Goal: Task Accomplishment & Management: Use online tool/utility

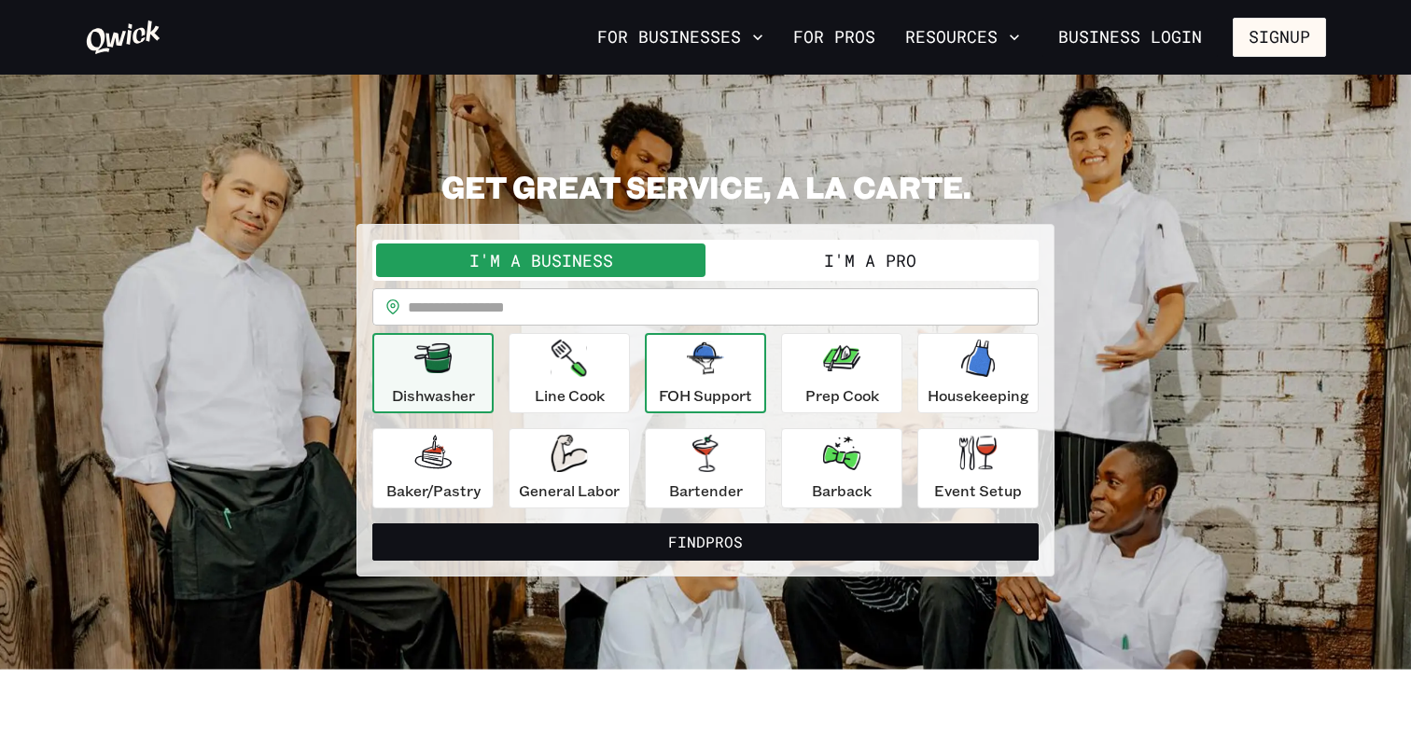
click at [697, 371] on icon "button" at bounding box center [705, 358] width 37 height 32
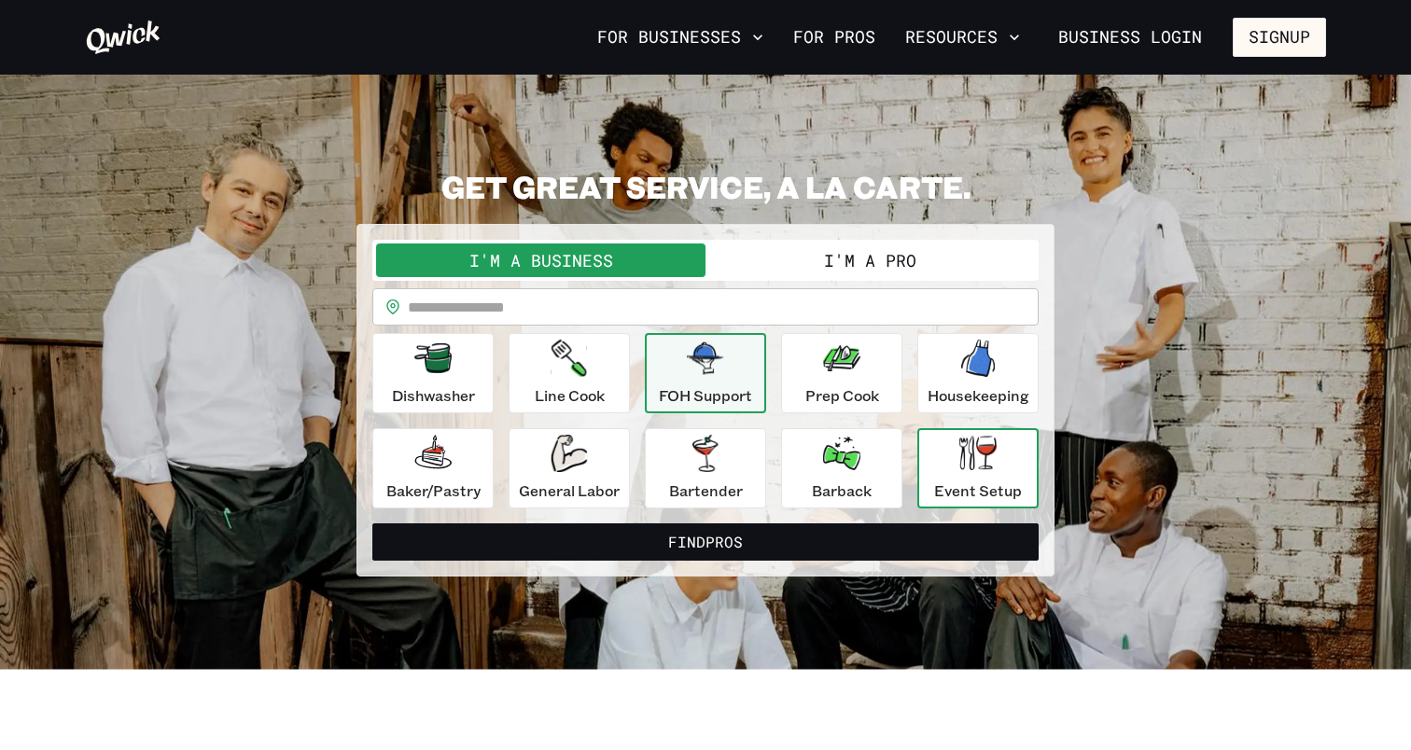
click at [920, 473] on button "Event Setup" at bounding box center [977, 468] width 121 height 80
click at [645, 362] on button "FOH Support" at bounding box center [705, 373] width 121 height 80
click at [528, 313] on input "text" at bounding box center [723, 306] width 631 height 37
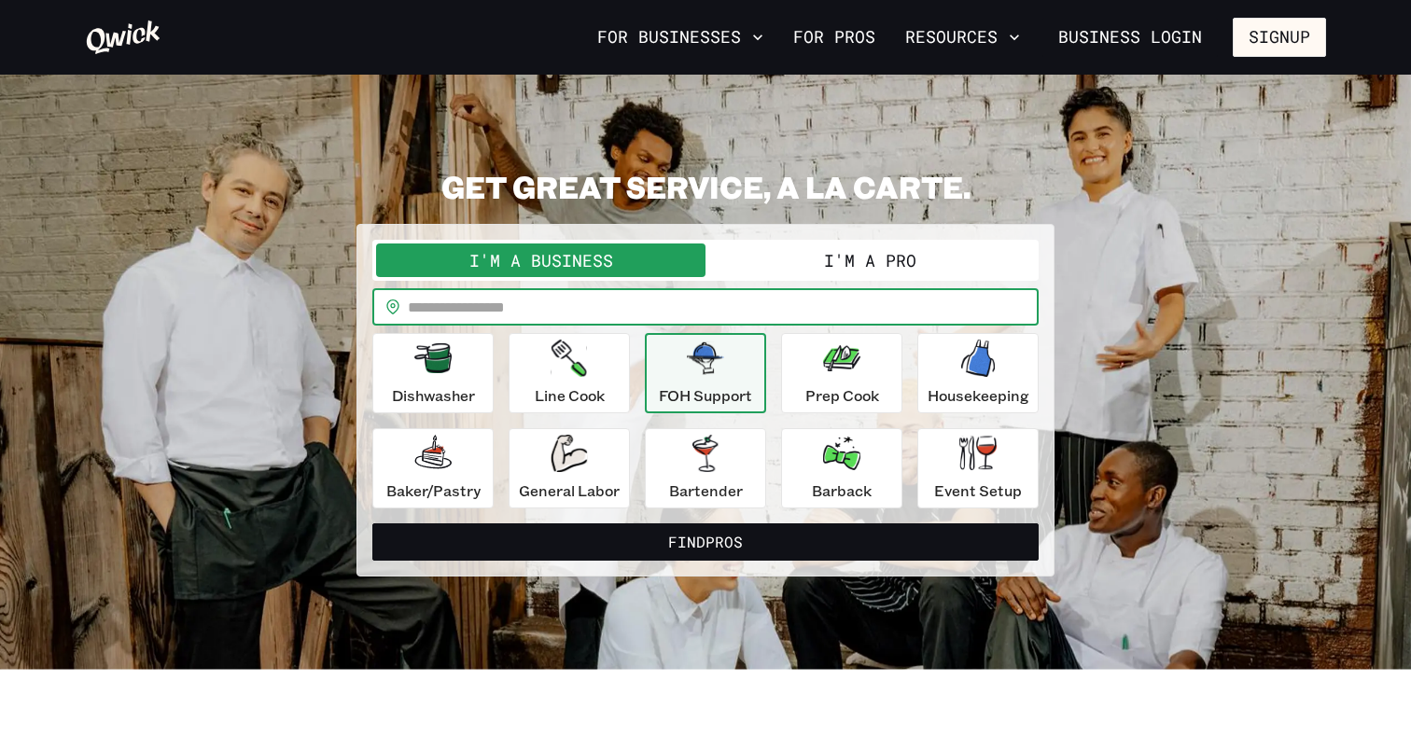
type input "*****"
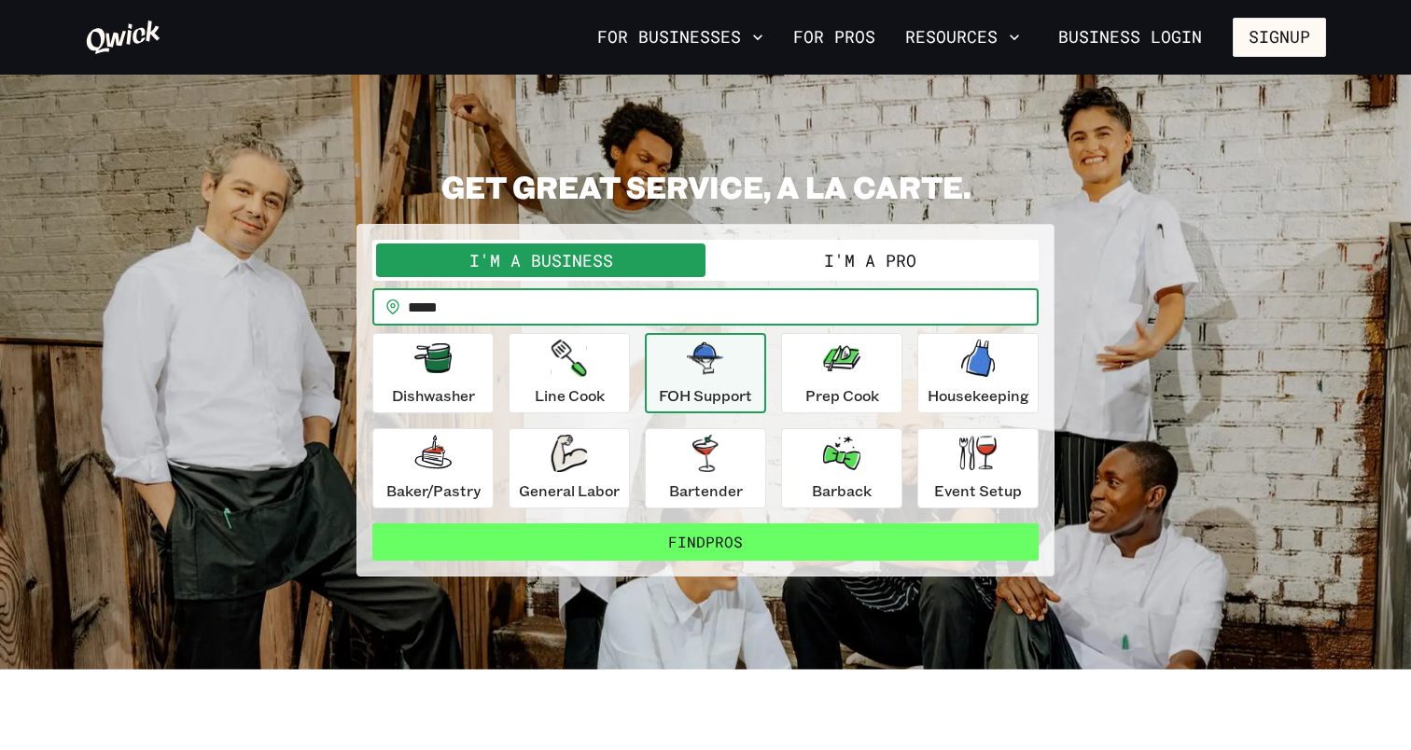
click at [668, 546] on button "Find Pros" at bounding box center [705, 541] width 666 height 37
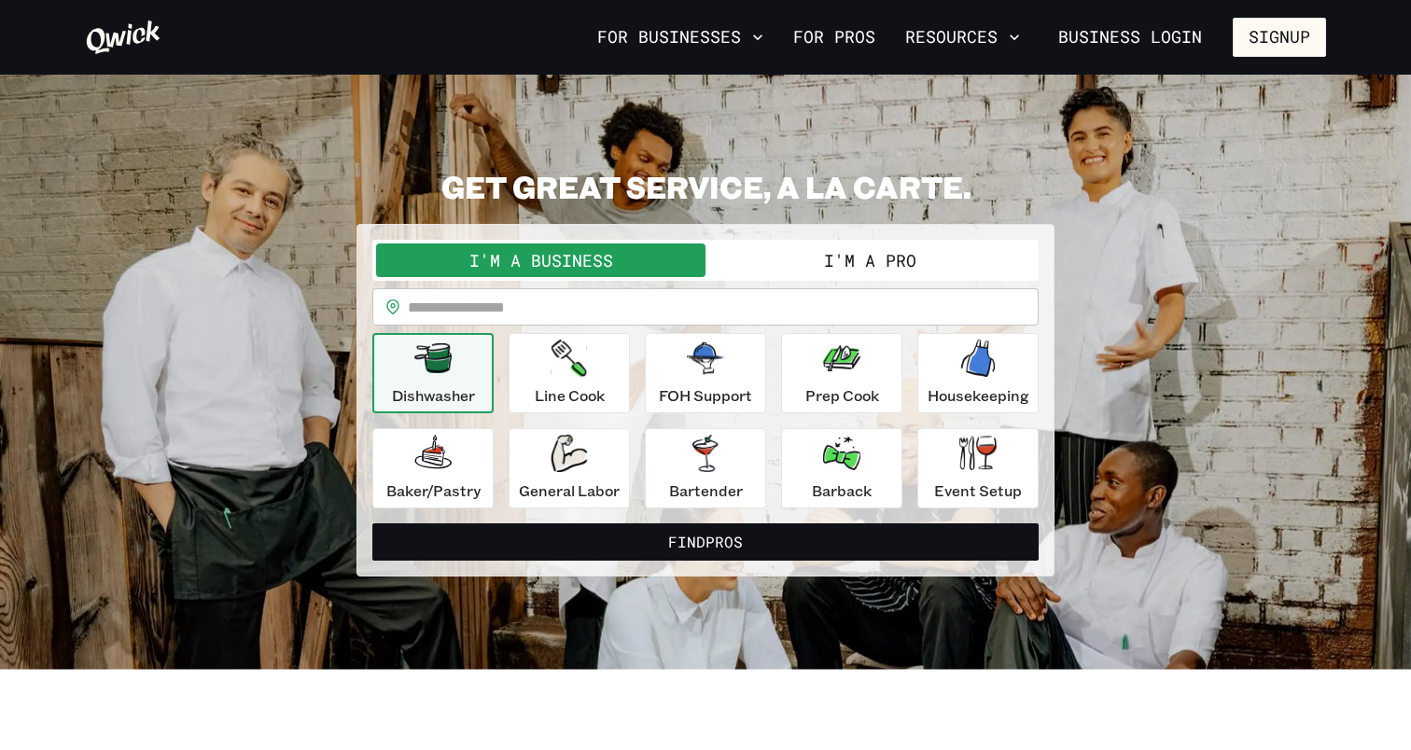
click at [913, 278] on div "I'm a Business I'm a Pro" at bounding box center [705, 260] width 666 height 41
click at [904, 262] on button "I'm a Pro" at bounding box center [869, 261] width 329 height 34
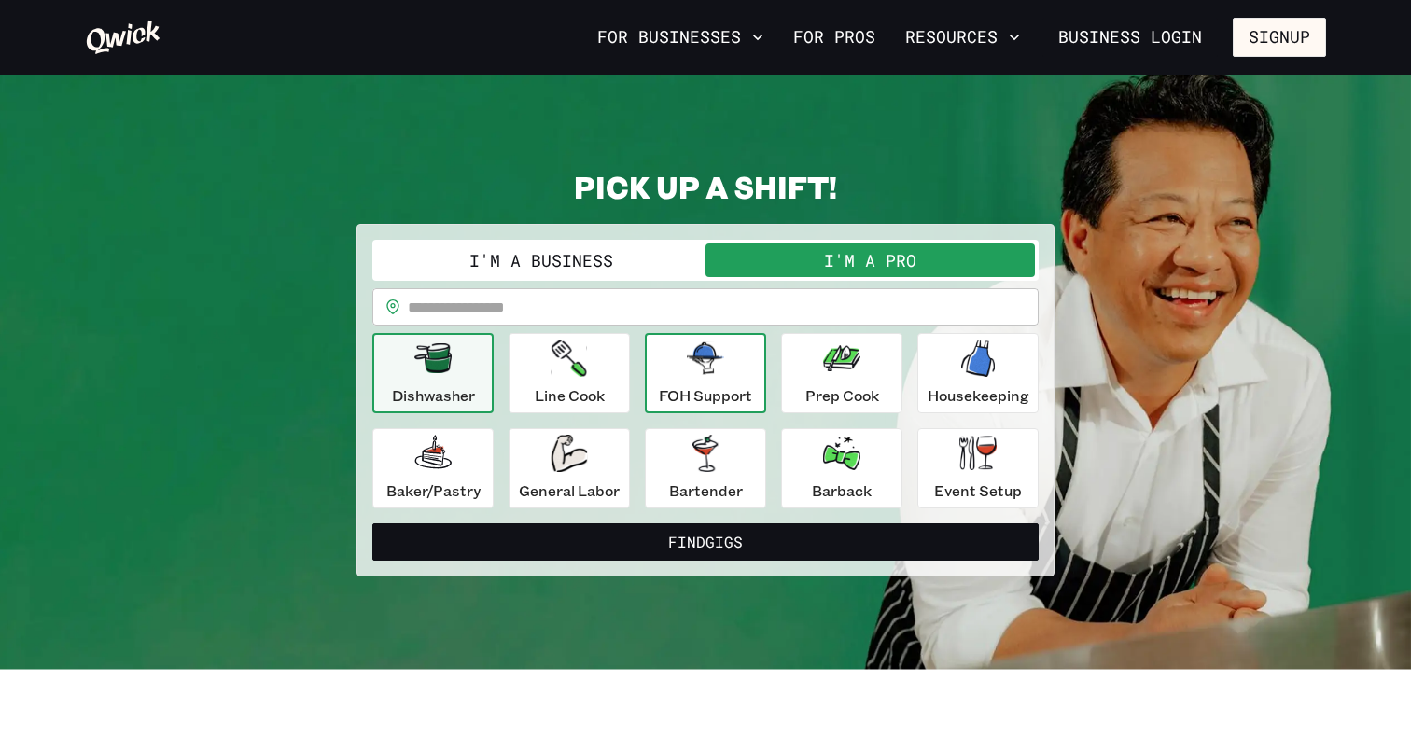
click at [749, 370] on div "FOH Support" at bounding box center [705, 373] width 93 height 67
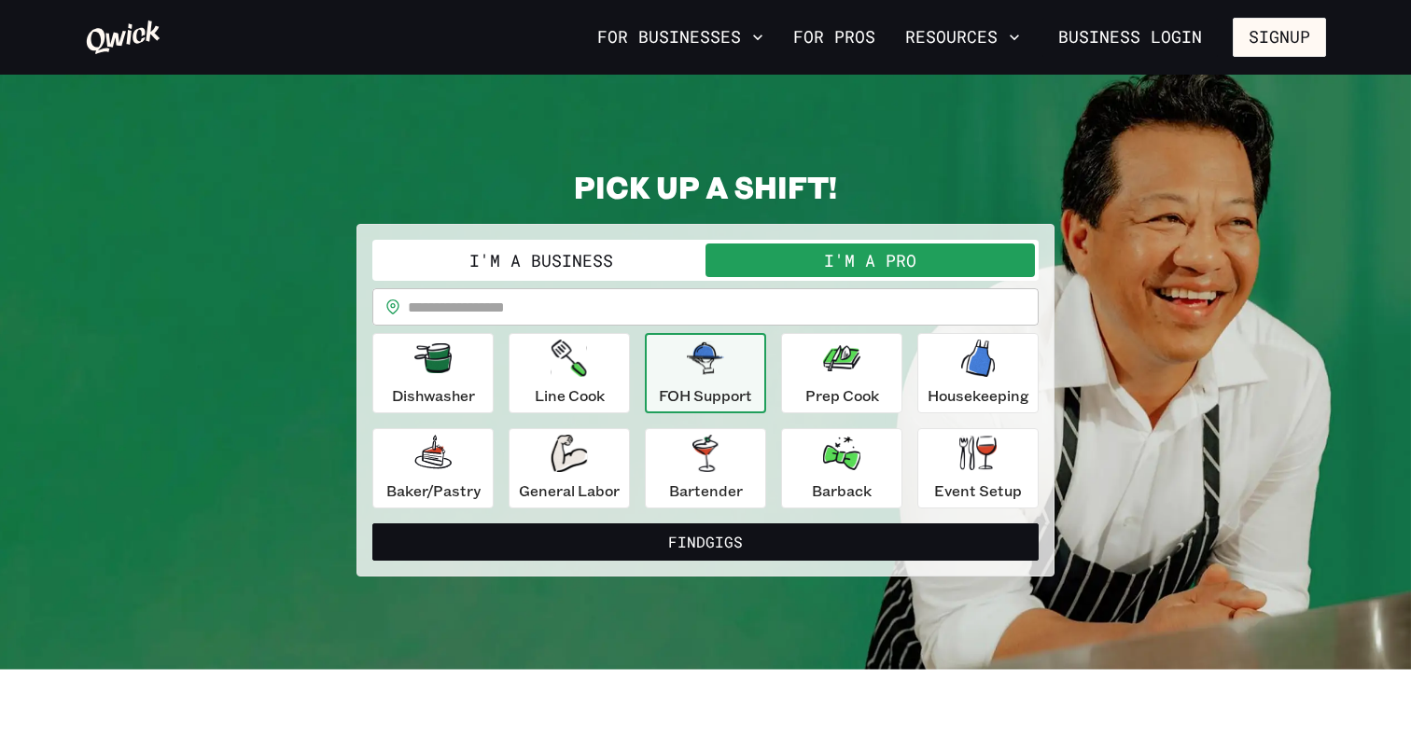
click at [678, 314] on input "text" at bounding box center [723, 306] width 631 height 37
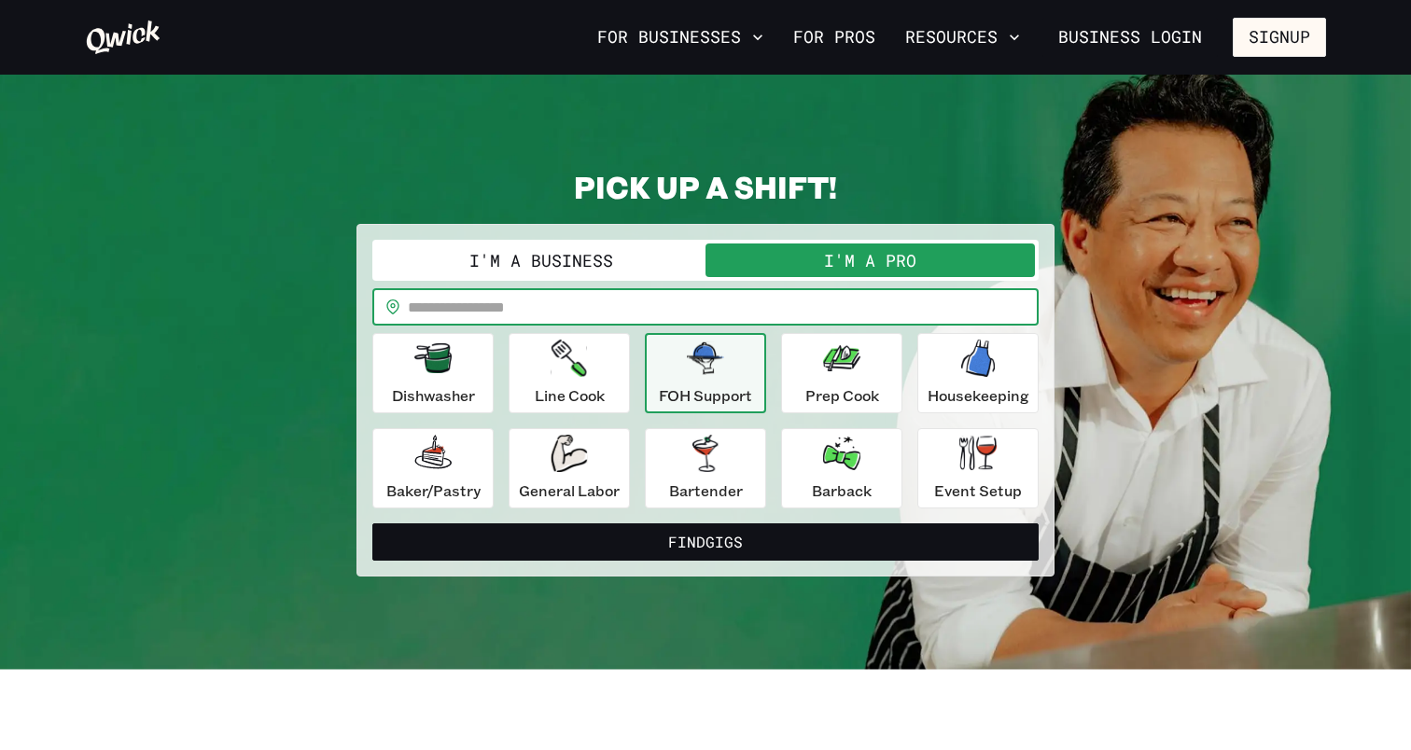
type input "*****"
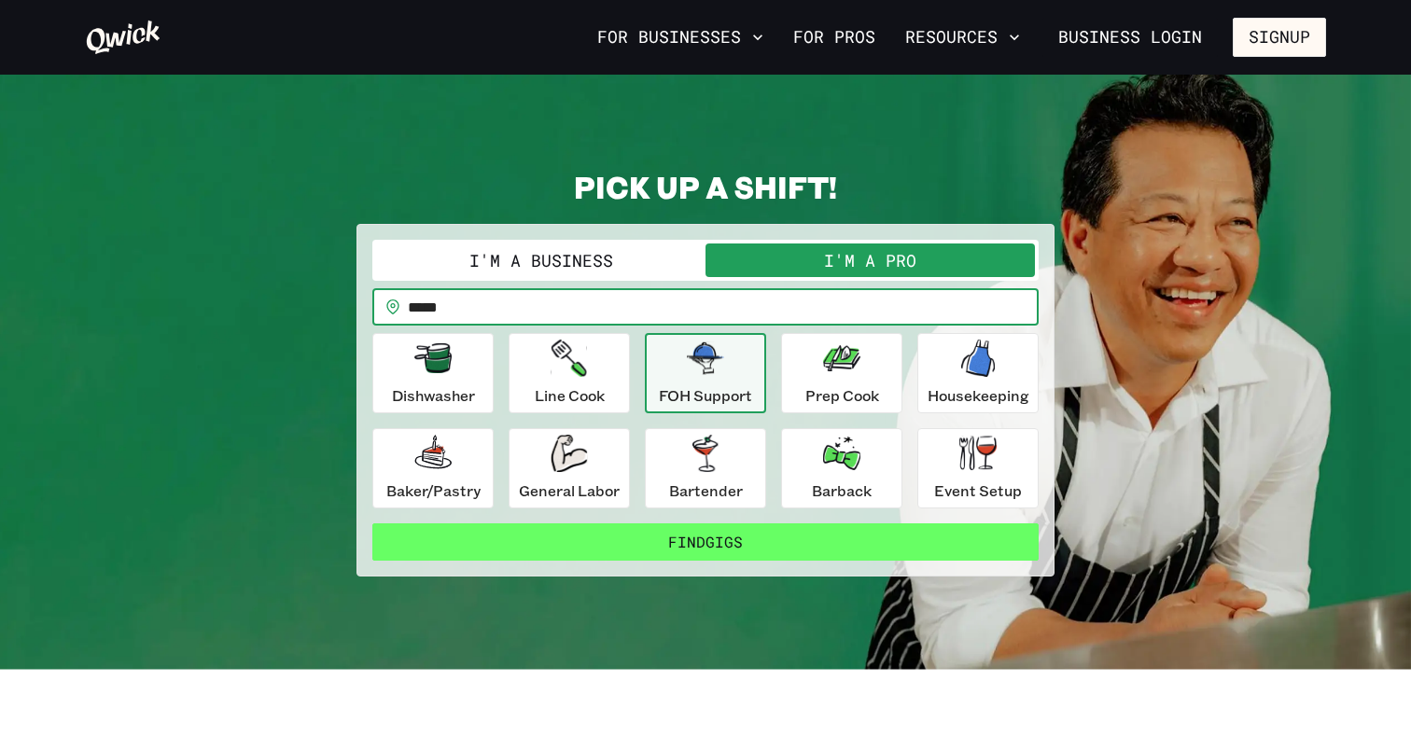
click at [719, 539] on button "Find Gigs" at bounding box center [705, 541] width 666 height 37
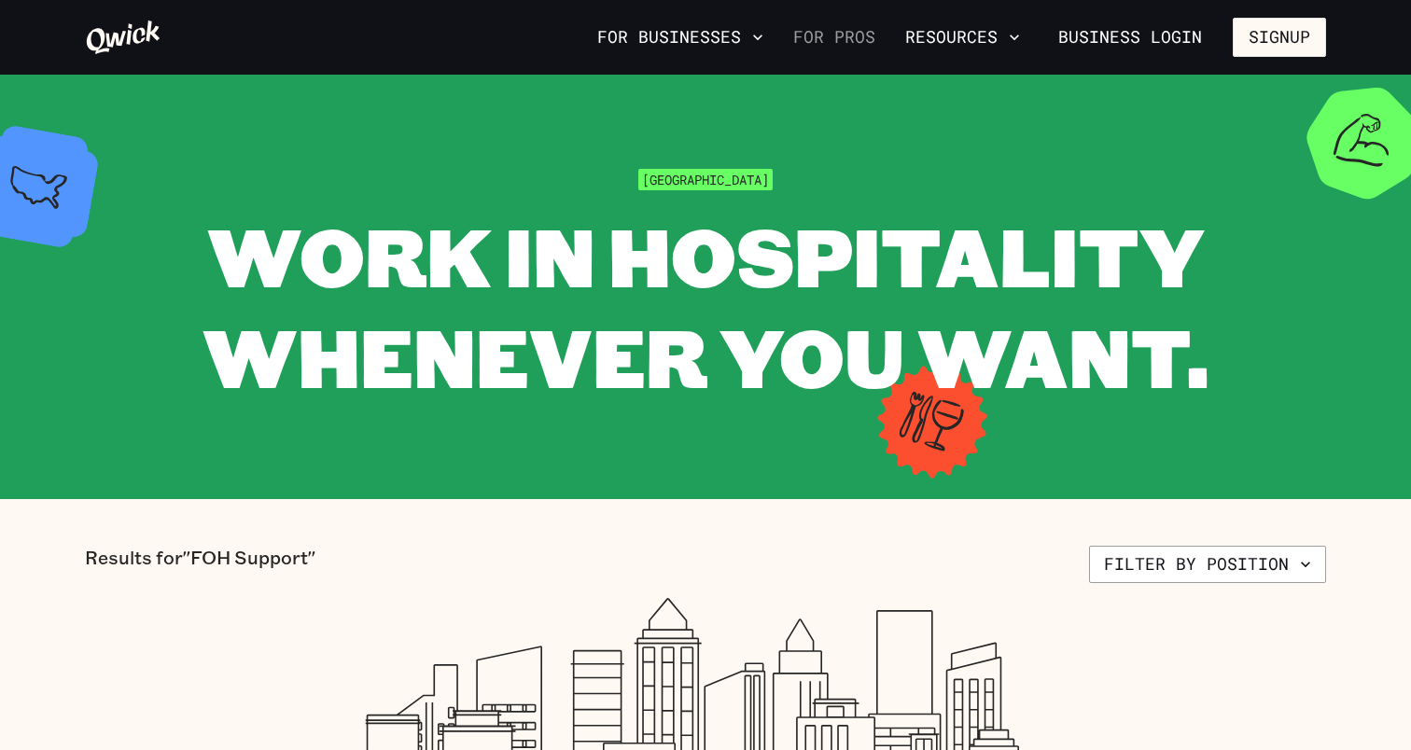
click at [821, 39] on link "For Pros" at bounding box center [834, 37] width 97 height 32
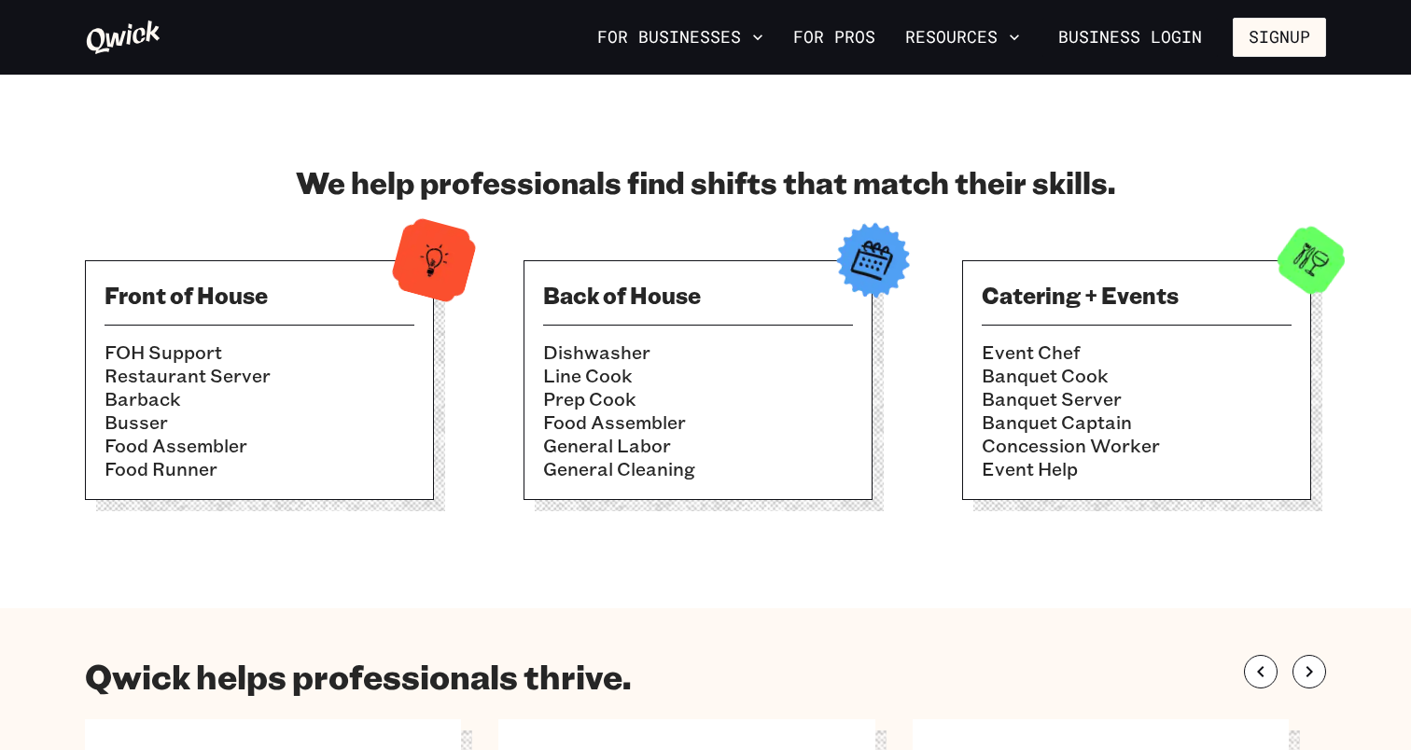
scroll to position [559, 0]
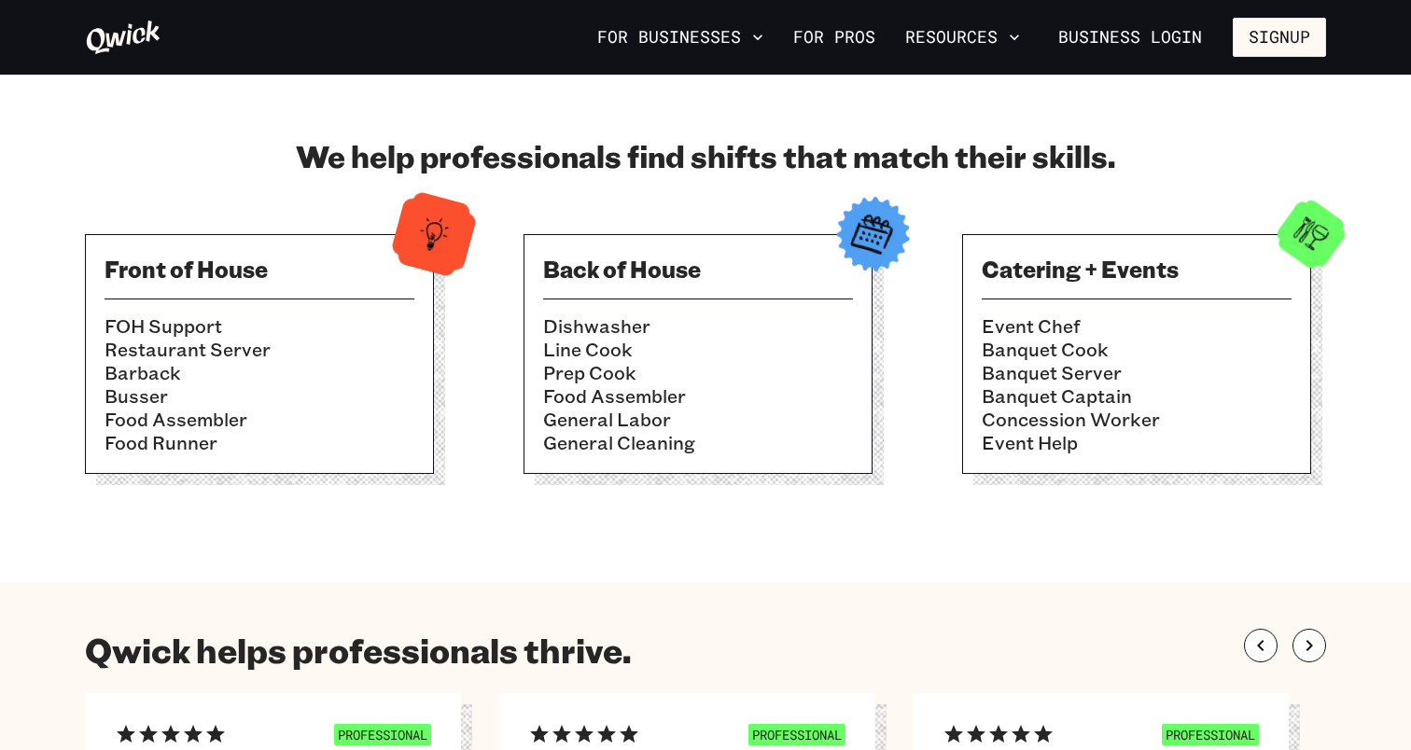
click at [1064, 277] on h3 "Catering + Events" at bounding box center [1137, 269] width 310 height 30
click at [1288, 245] on img at bounding box center [1310, 233] width 91 height 91
click at [1031, 340] on li "Banquet Cook" at bounding box center [1137, 349] width 310 height 23
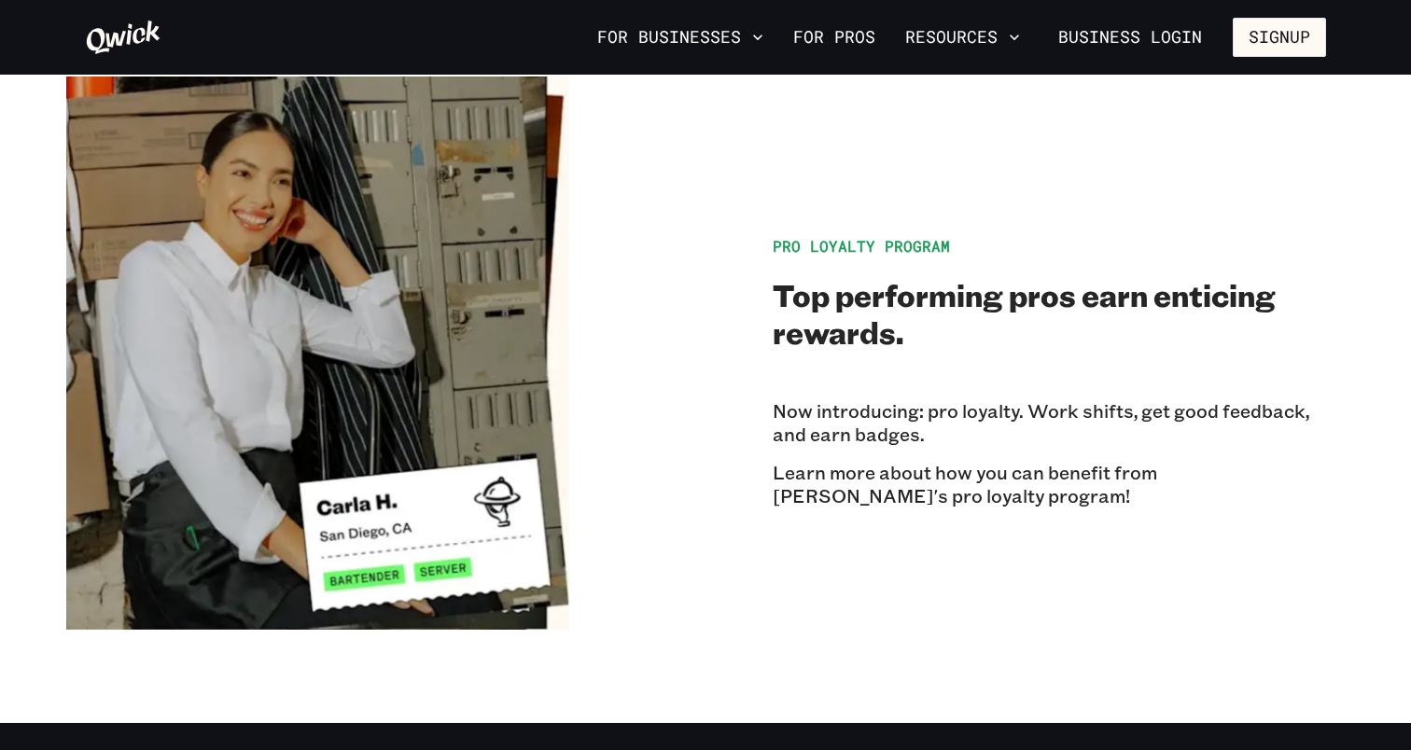
scroll to position [3066, 0]
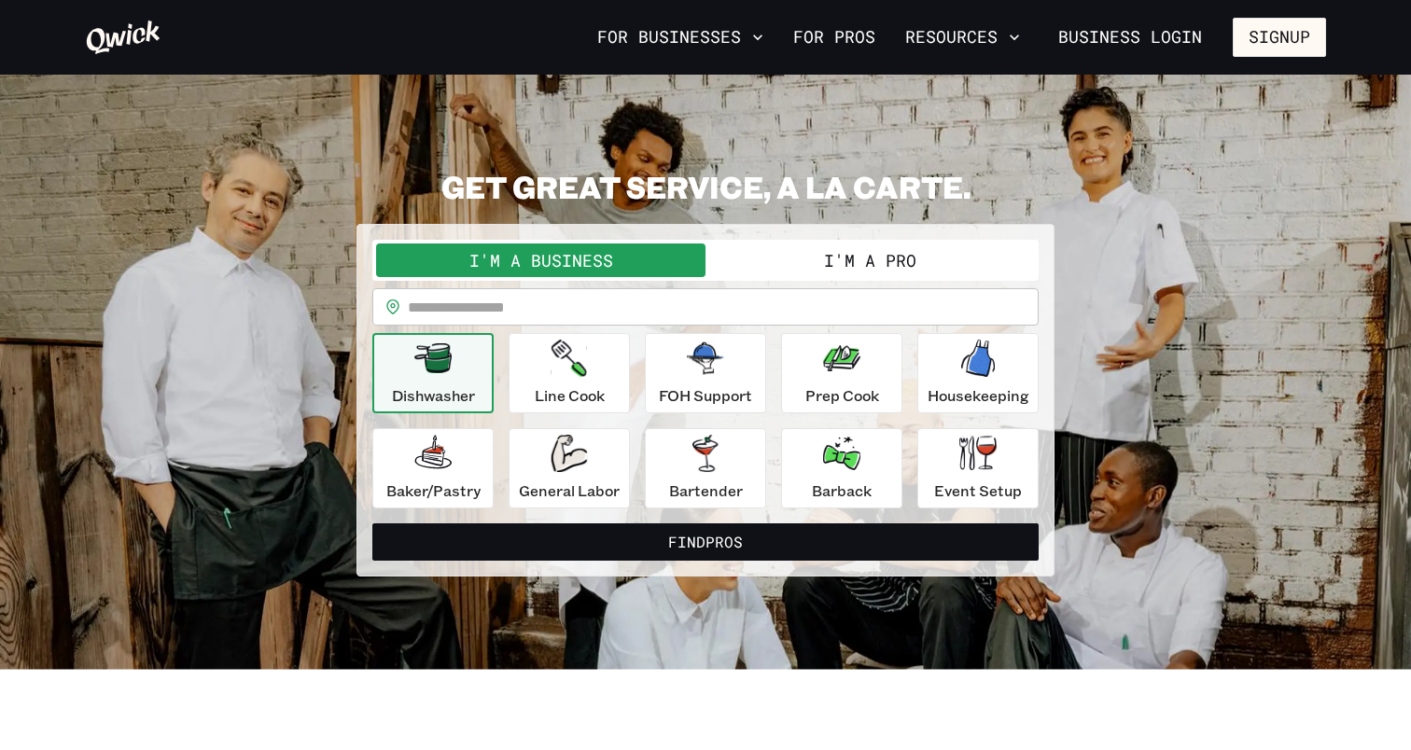
click at [811, 251] on button "I'm a Pro" at bounding box center [869, 261] width 329 height 34
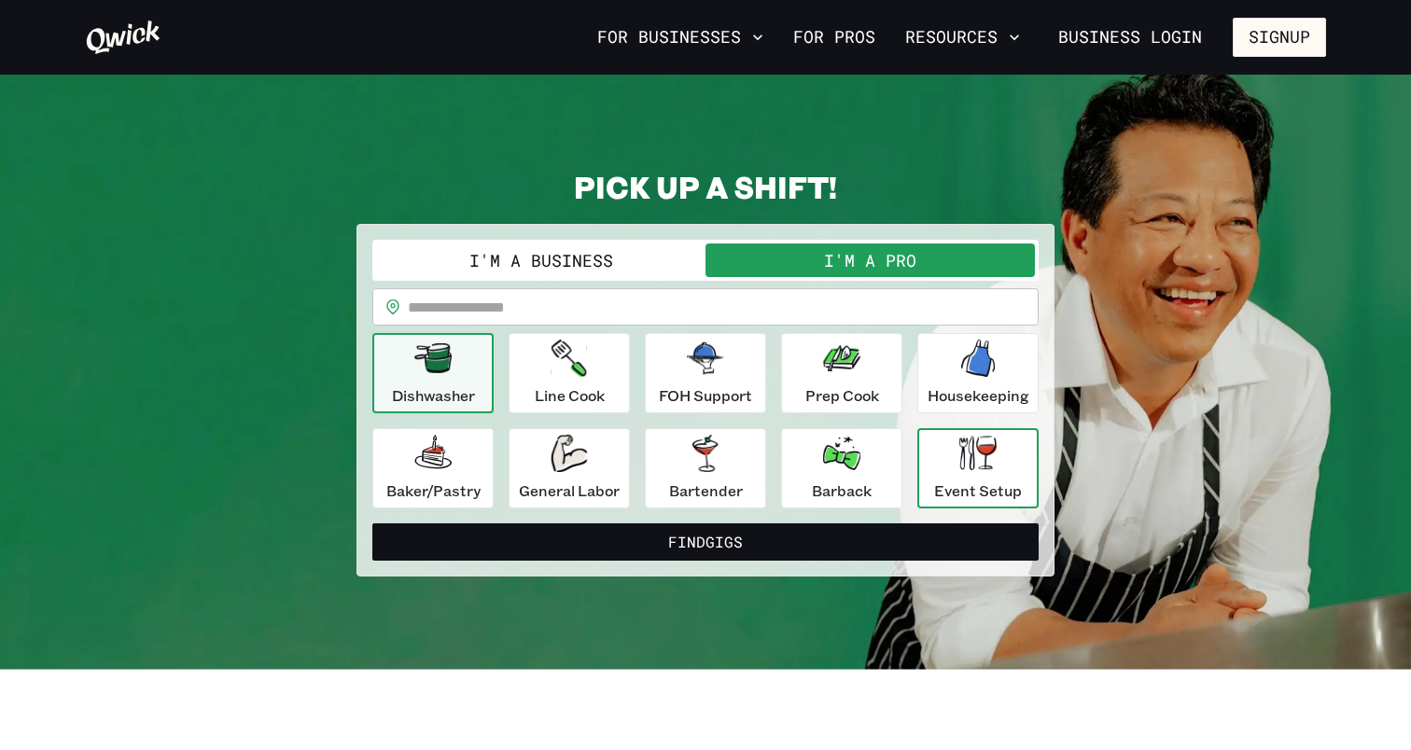
click at [948, 472] on div "Event Setup" at bounding box center [978, 468] width 88 height 67
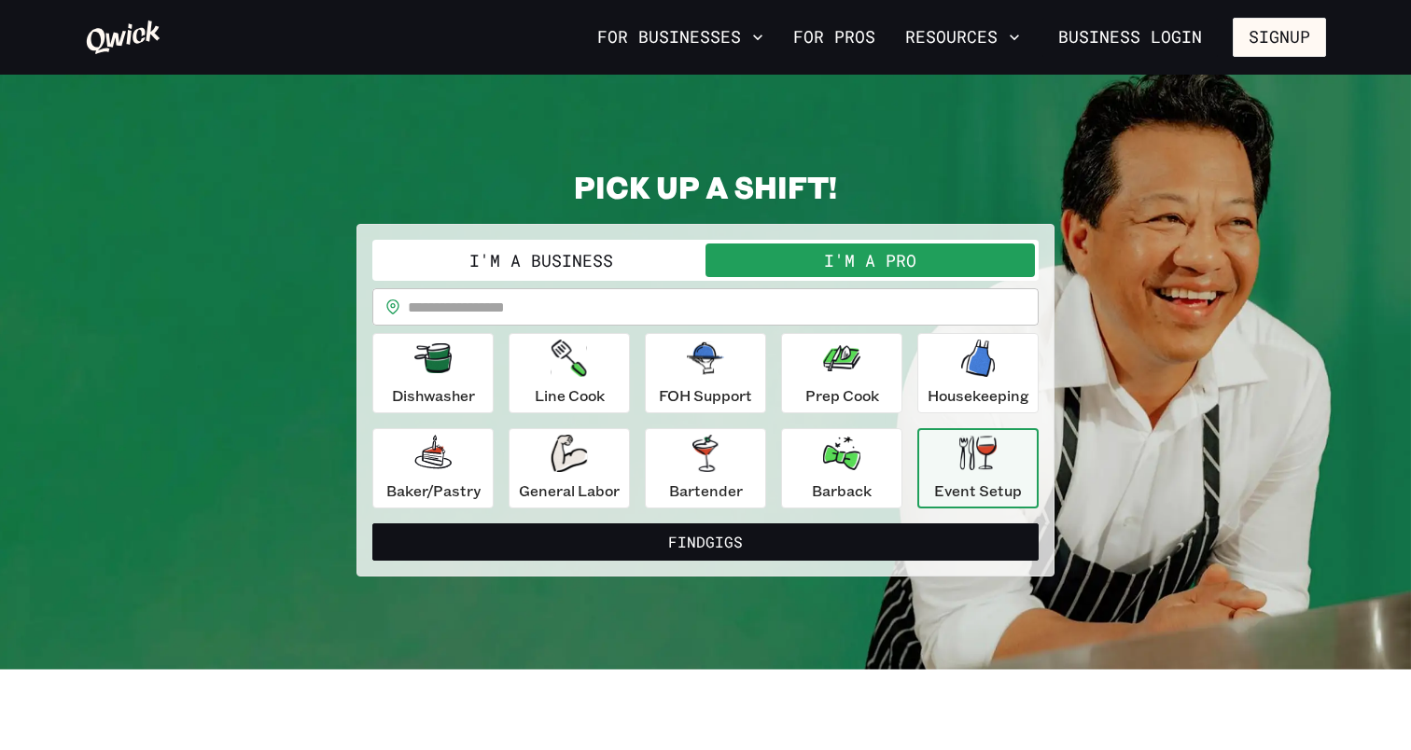
click at [629, 300] on input "text" at bounding box center [723, 306] width 631 height 37
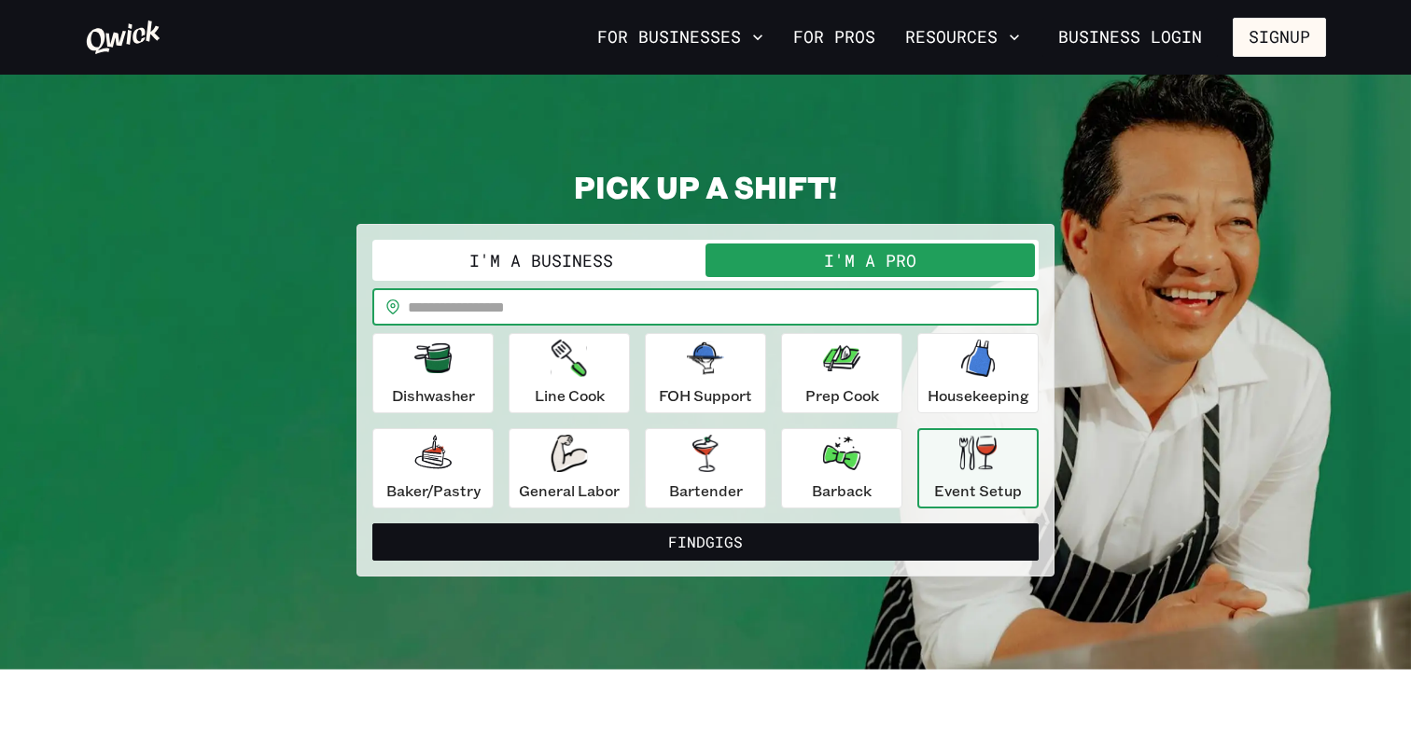
type input "*****"
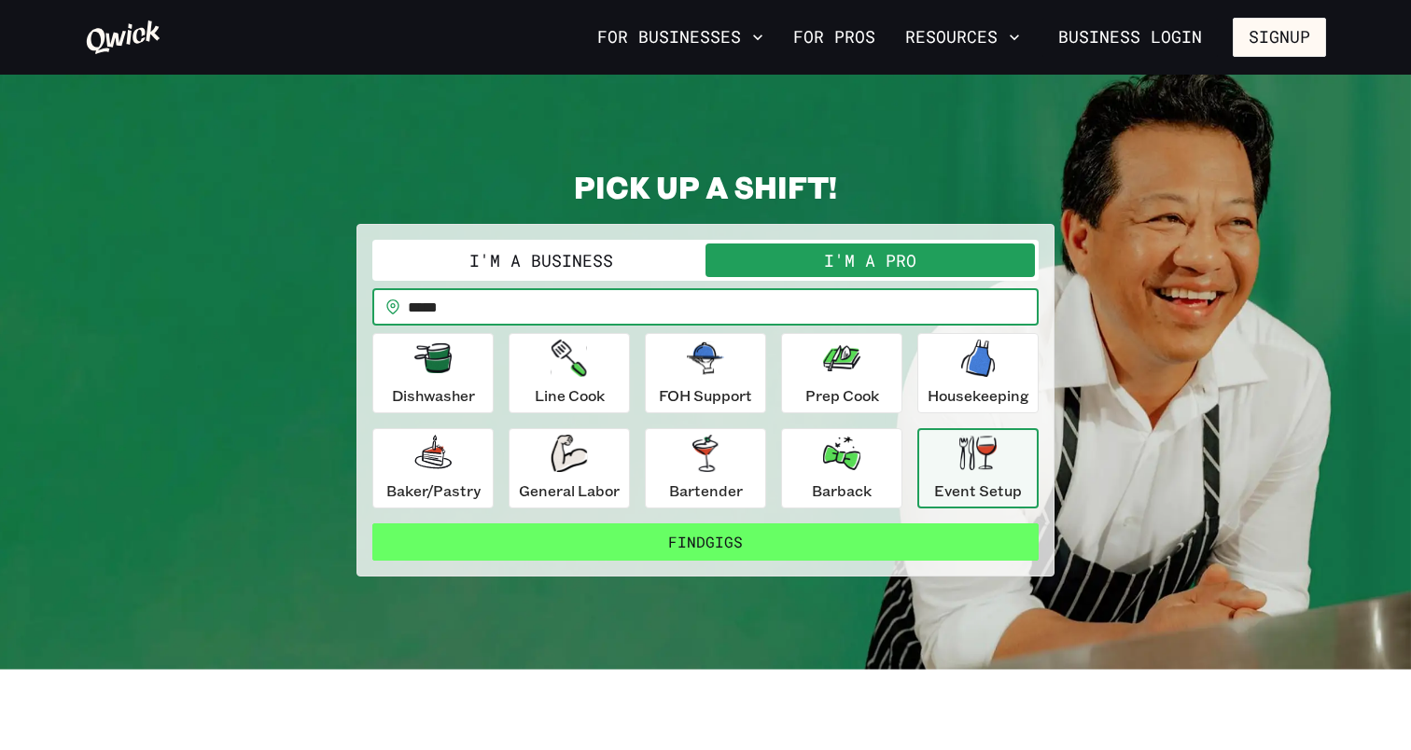
click at [711, 551] on button "Find Gigs" at bounding box center [705, 541] width 666 height 37
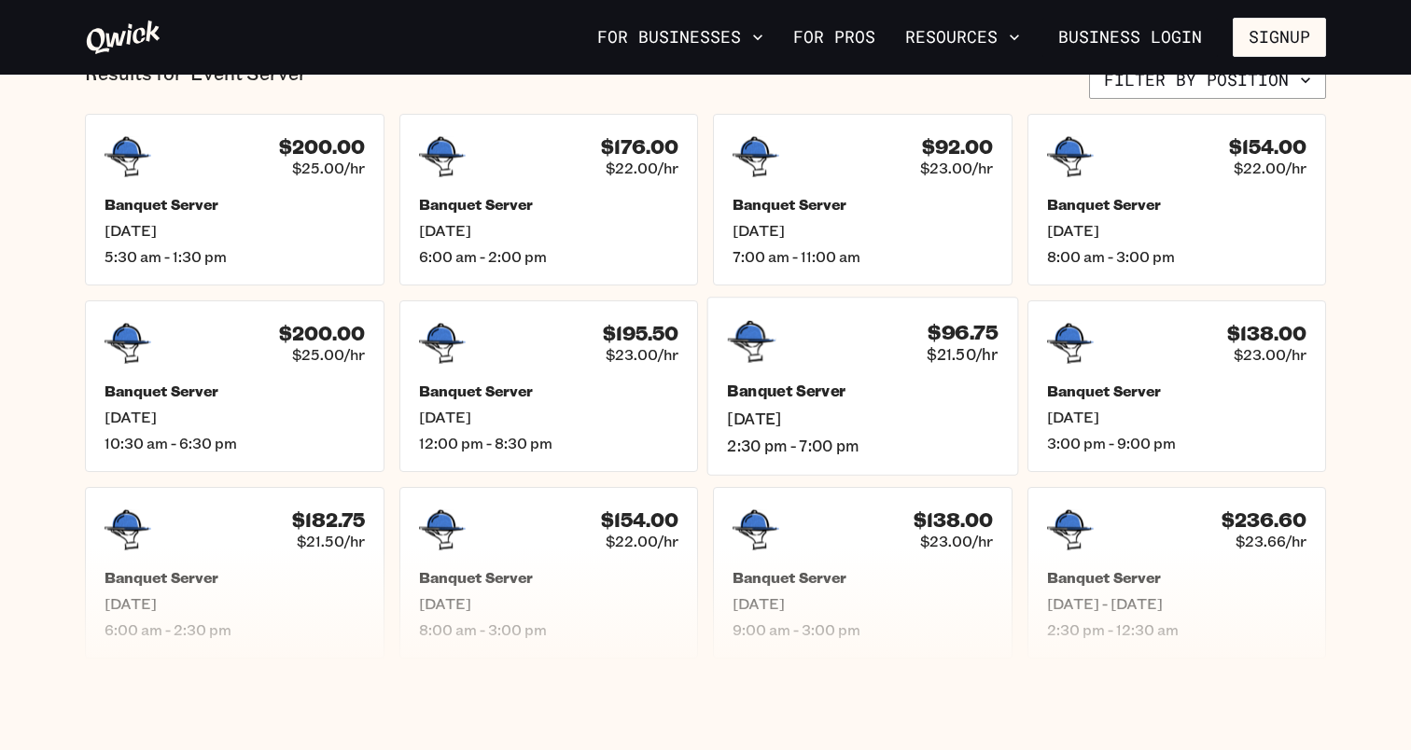
scroll to position [428, 0]
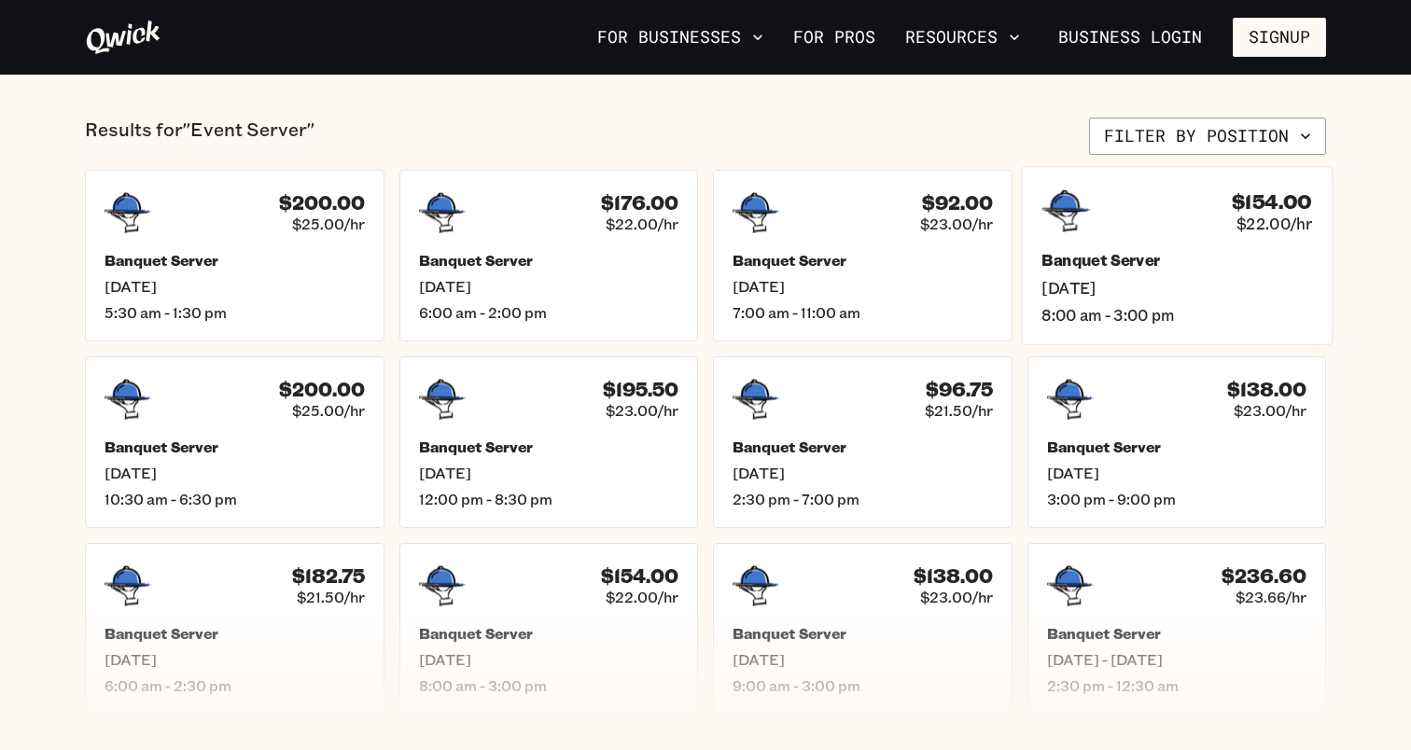
click at [1079, 265] on h5 "Banquet Server" at bounding box center [1176, 261] width 271 height 20
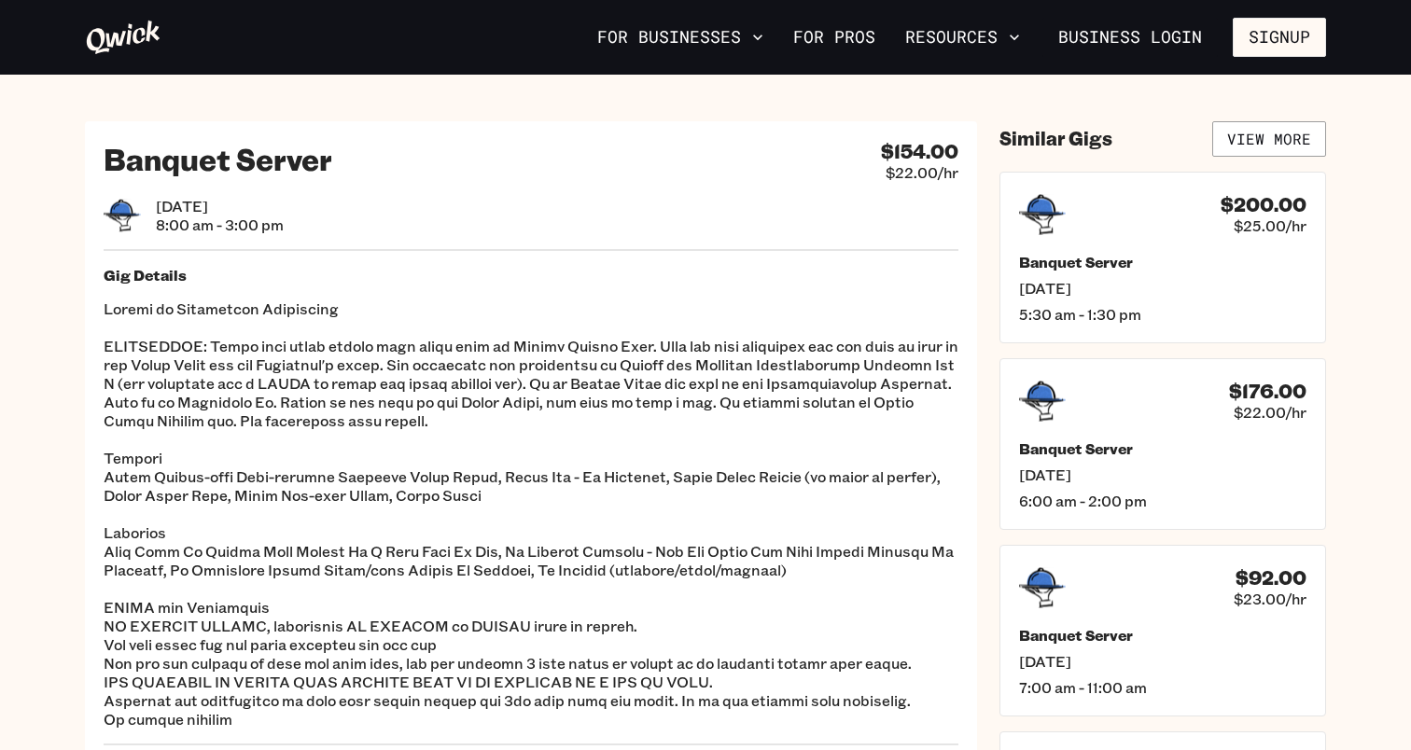
scroll to position [428, 0]
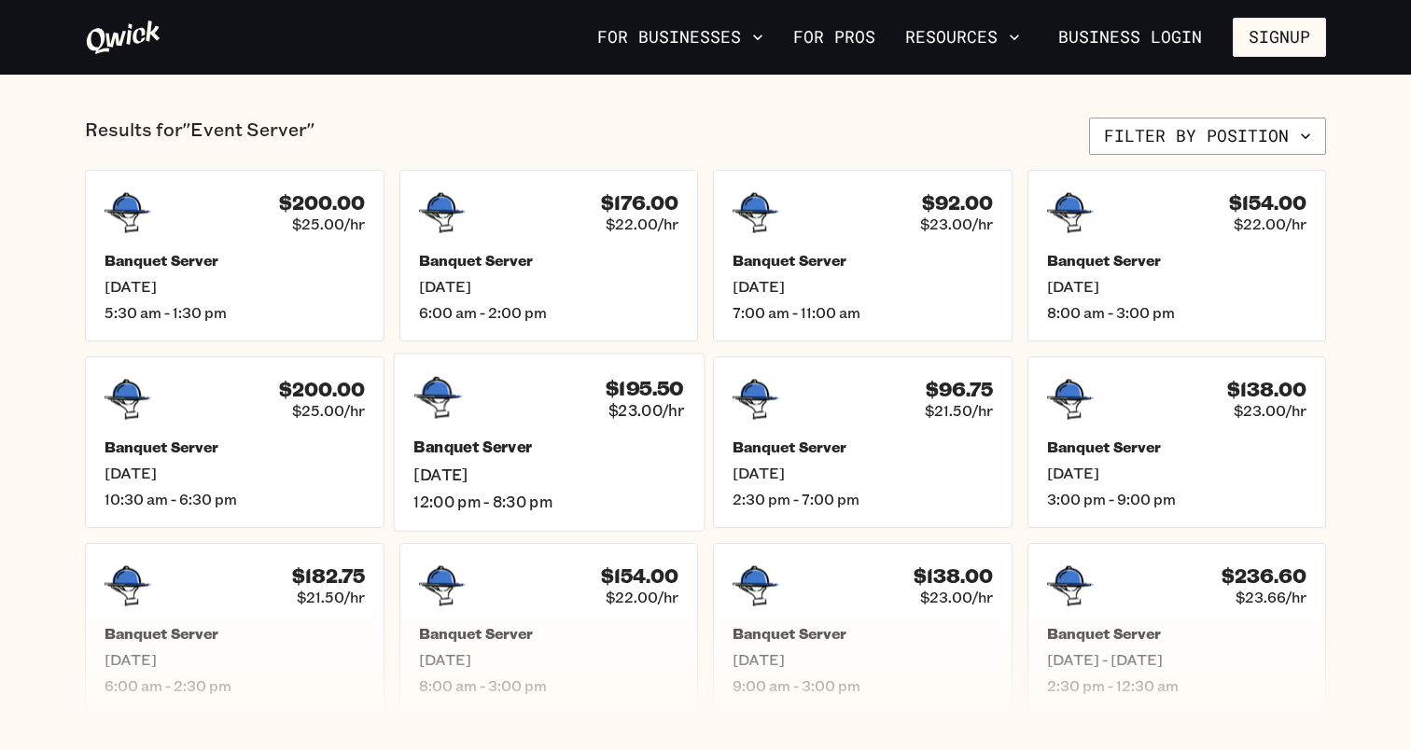
click at [686, 481] on div "$195.50 $23.00/hr Banquet Server [DATE] 12:00 pm - 8:30 pm" at bounding box center [548, 442] width 311 height 178
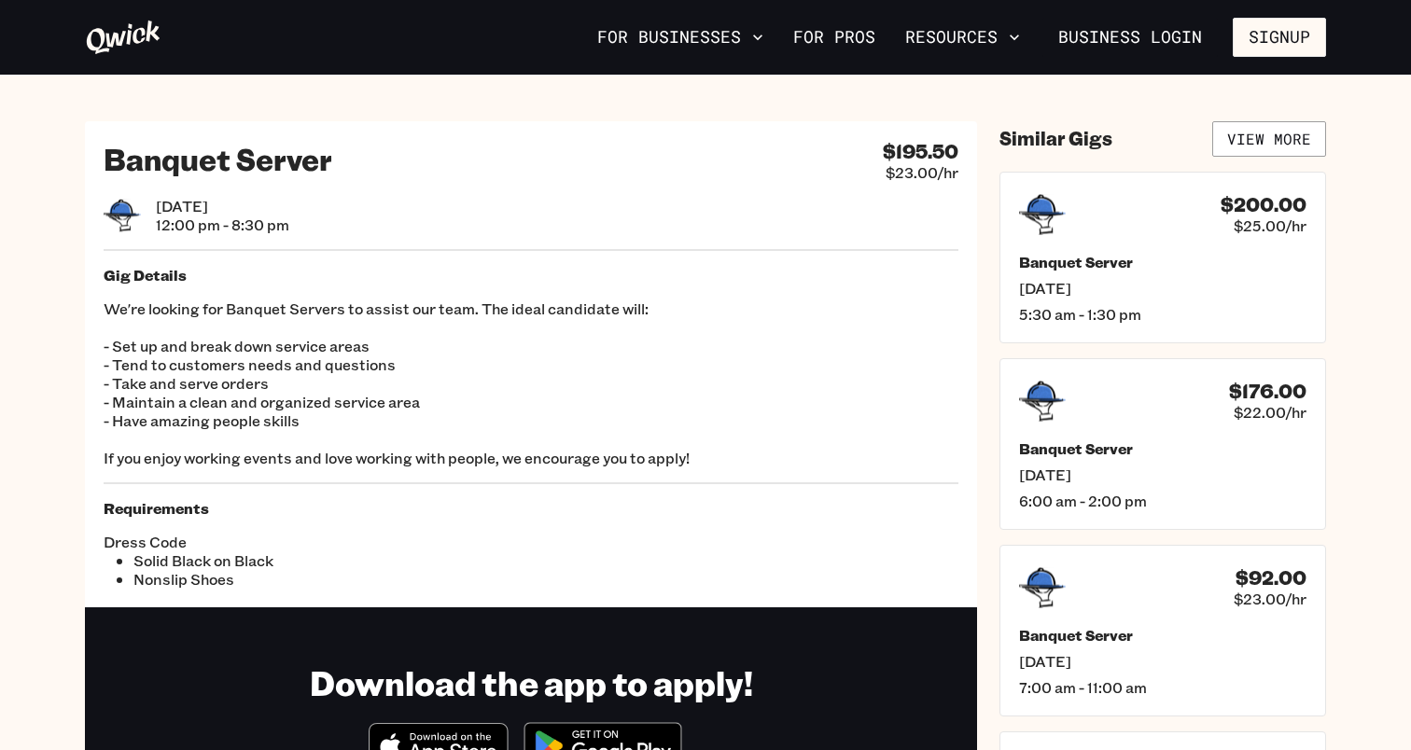
scroll to position [428, 0]
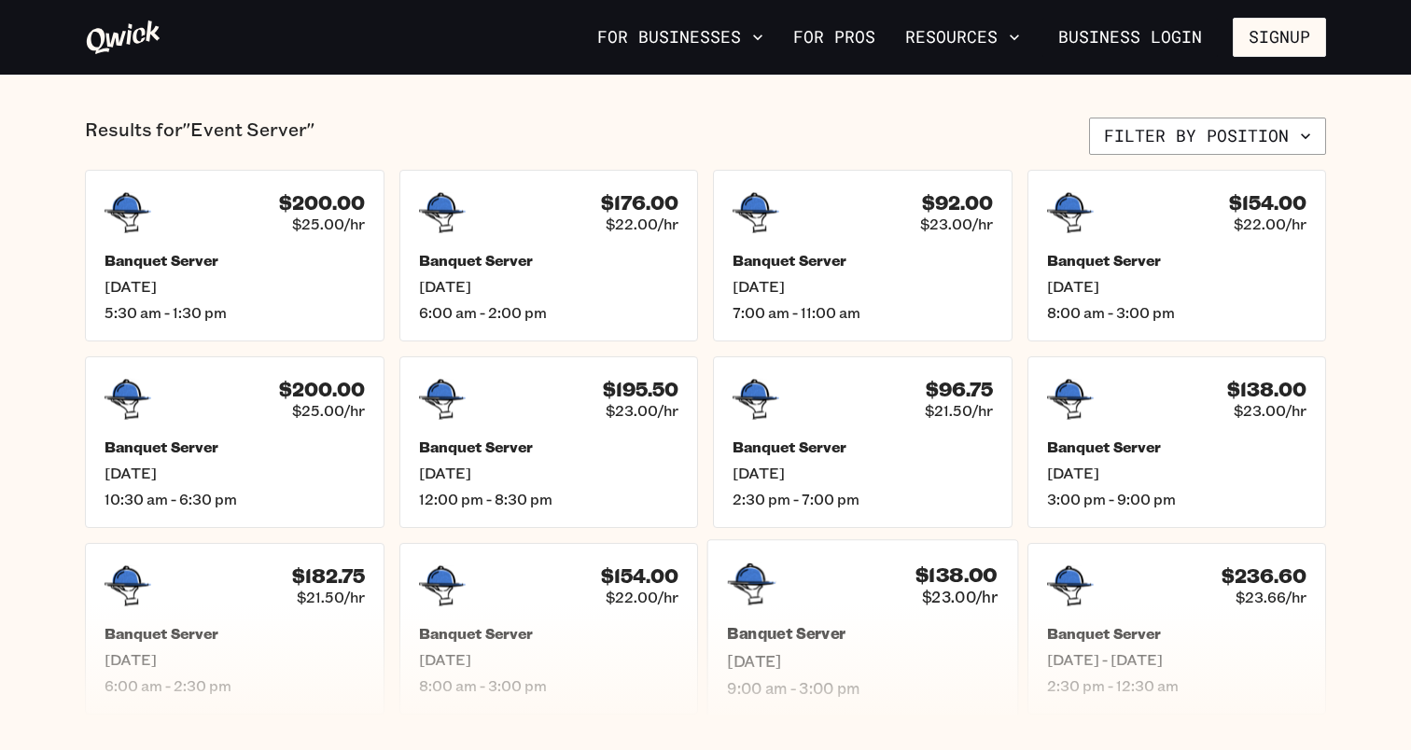
click at [833, 588] on div "$138.00 $23.00/hr" at bounding box center [862, 584] width 271 height 49
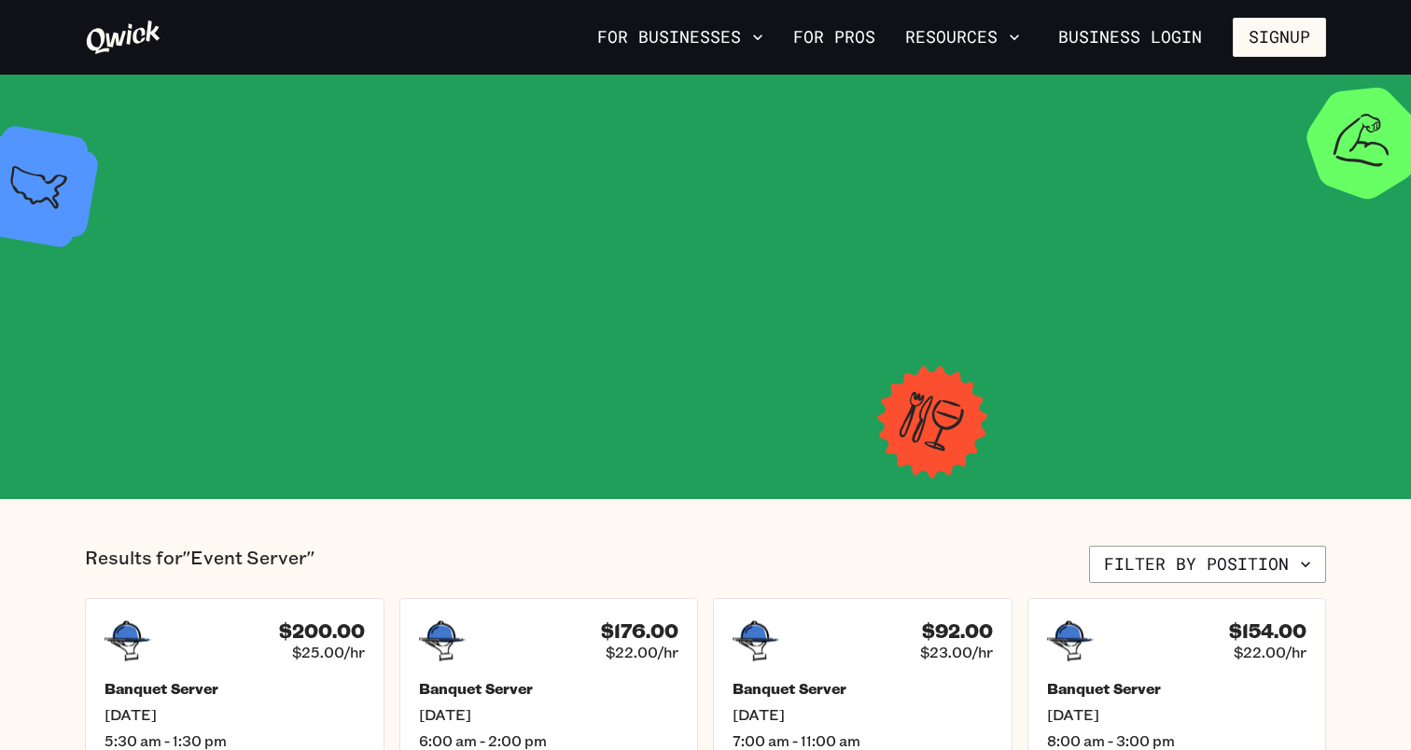
scroll to position [428, 0]
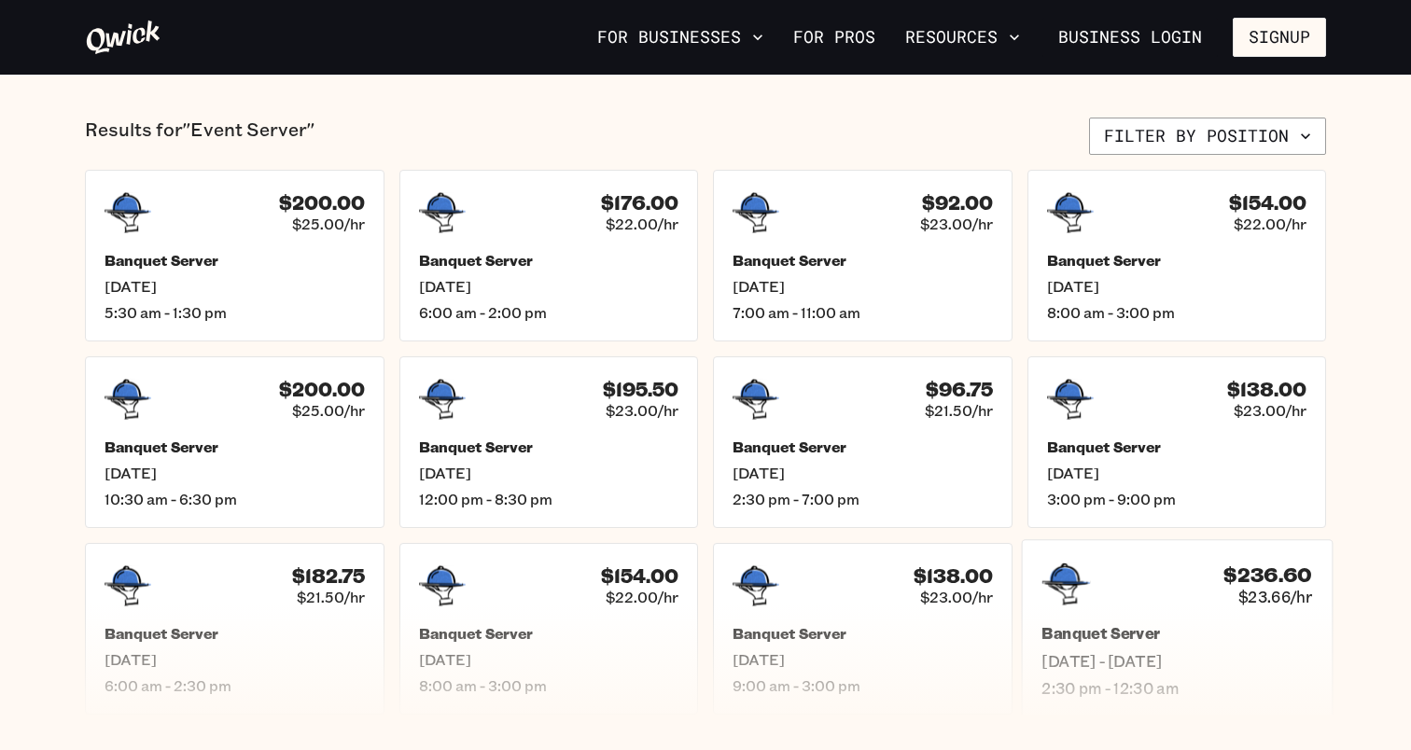
click at [1128, 601] on div "$236.60 $23.66/hr" at bounding box center [1176, 584] width 271 height 49
